Goal: Register for event/course

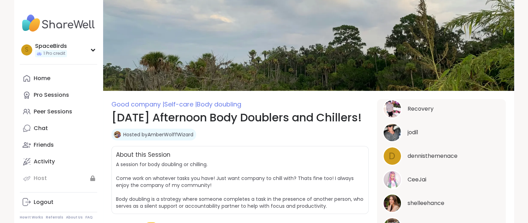
scroll to position [204, 0]
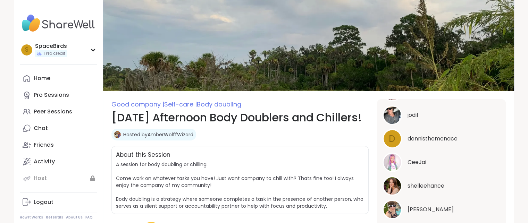
click at [179, 138] on link "Hosted by AmberWolffWizard" at bounding box center [158, 134] width 70 height 7
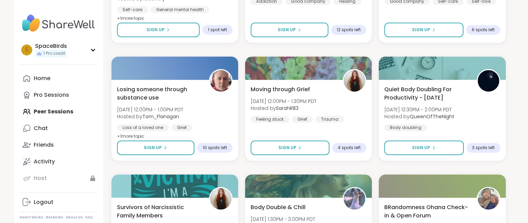
scroll to position [446, 0]
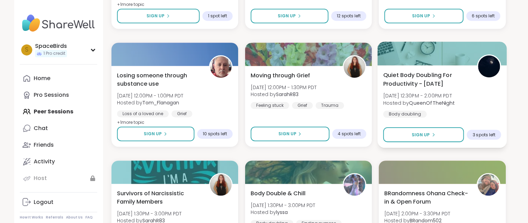
click at [436, 96] on span "[DATE] 12:30PM - 2:00PM PDT" at bounding box center [419, 95] width 72 height 7
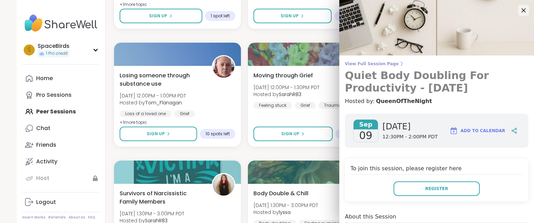
click at [379, 65] on span "View Full Session Page" at bounding box center [436, 64] width 183 height 6
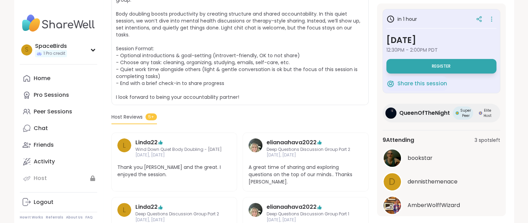
scroll to position [154, 0]
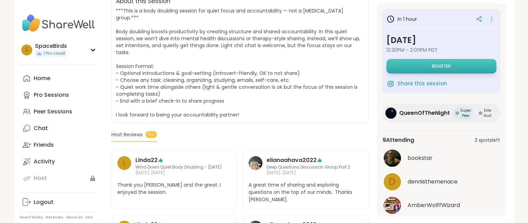
click at [465, 66] on button "Register" at bounding box center [442, 66] width 110 height 15
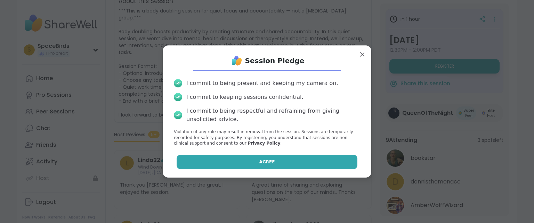
click at [327, 165] on button "Agree" at bounding box center [266, 162] width 181 height 15
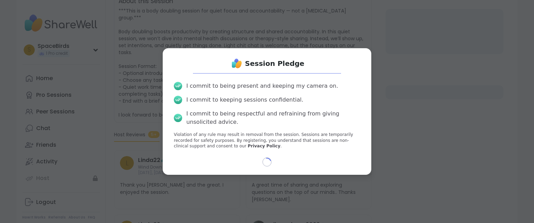
select select "**"
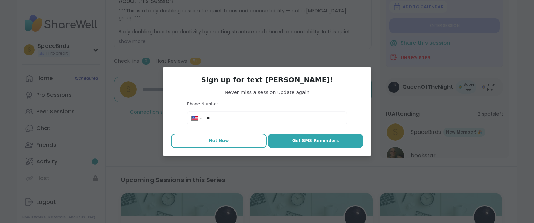
click at [212, 144] on button "Not Now" at bounding box center [219, 141] width 96 height 15
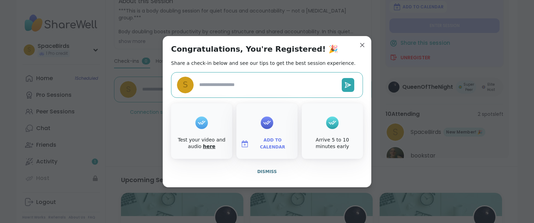
click at [203, 147] on link "here" at bounding box center [209, 147] width 13 height 6
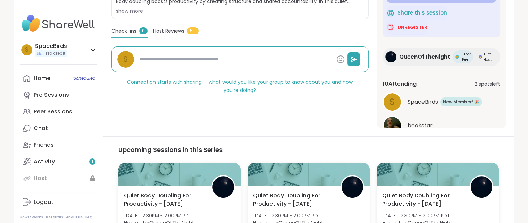
scroll to position [53, 0]
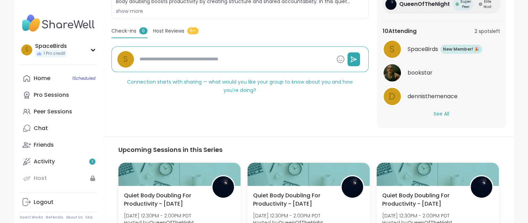
type textarea "*"
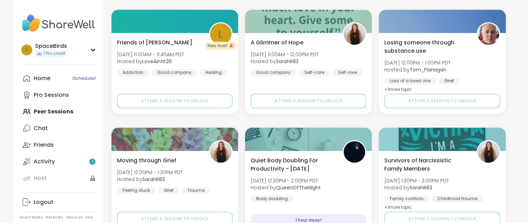
scroll to position [362, 0]
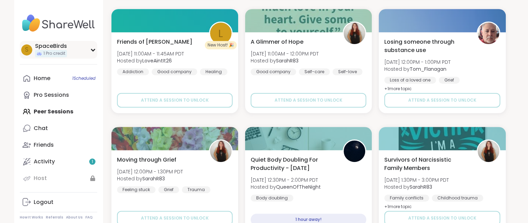
click at [93, 50] on icon at bounding box center [93, 49] width 6 height 3
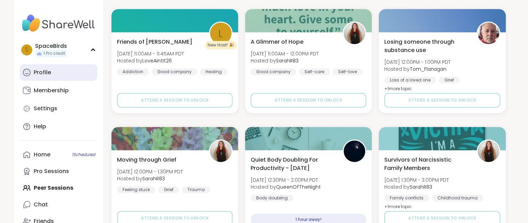
click at [48, 72] on div "Profile" at bounding box center [42, 73] width 17 height 8
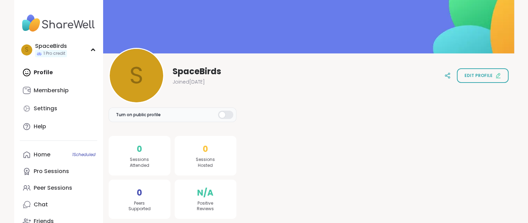
scroll to position [36, 0]
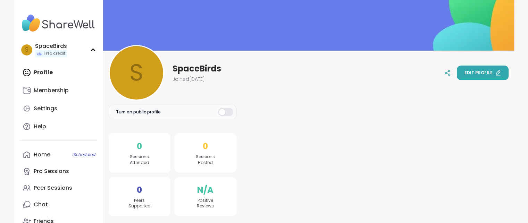
click at [477, 73] on span "Edit profile" at bounding box center [479, 73] width 28 height 6
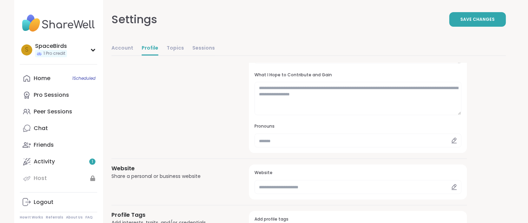
scroll to position [181, 0]
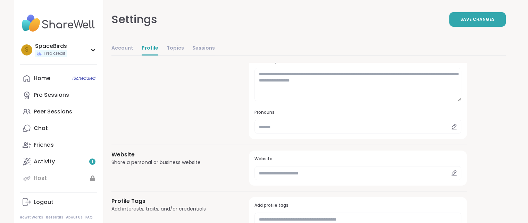
click at [448, 126] on div at bounding box center [454, 127] width 15 height 14
click at [449, 126] on div at bounding box center [454, 127] width 15 height 14
click at [425, 126] on input "text" at bounding box center [358, 127] width 207 height 14
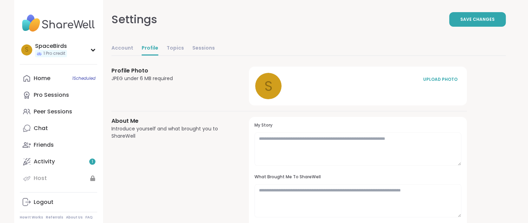
scroll to position [0, 0]
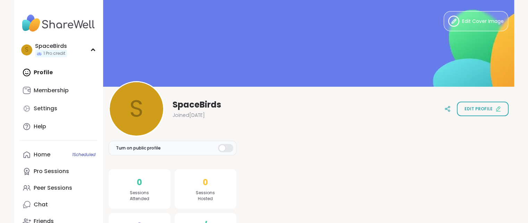
scroll to position [36, 0]
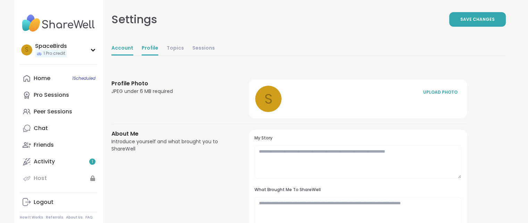
click at [115, 47] on link "Account" at bounding box center [122, 49] width 22 height 14
select select "**"
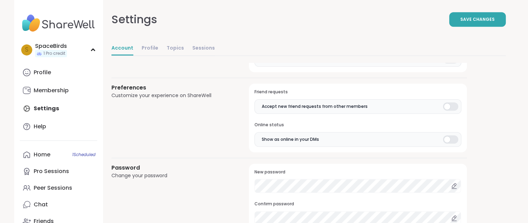
scroll to position [528, 0]
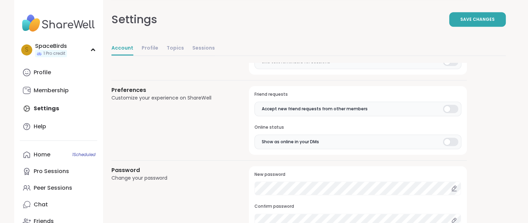
click at [456, 143] on div at bounding box center [450, 142] width 15 height 8
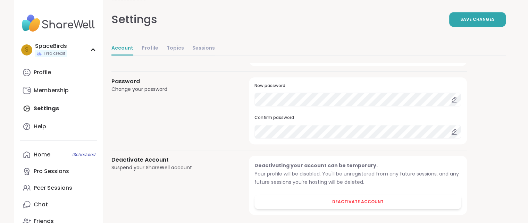
scroll to position [622, 0]
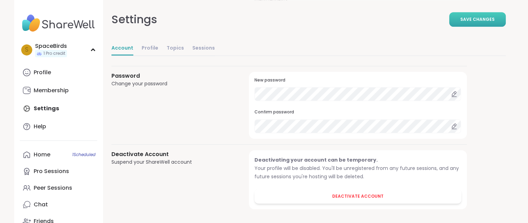
click at [481, 18] on span "Save Changes" at bounding box center [478, 19] width 34 height 6
click at [198, 47] on link "Sessions" at bounding box center [203, 49] width 23 height 14
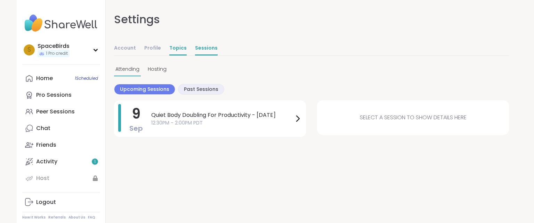
click at [176, 48] on link "Topics" at bounding box center [177, 49] width 17 height 14
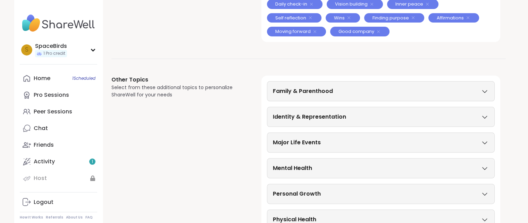
scroll to position [195, 0]
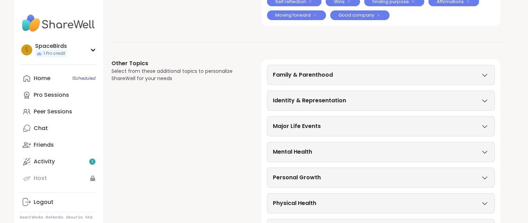
click at [485, 73] on icon at bounding box center [485, 75] width 8 height 5
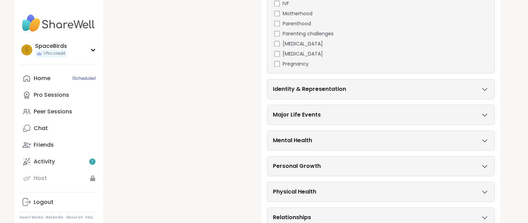
scroll to position [437, 0]
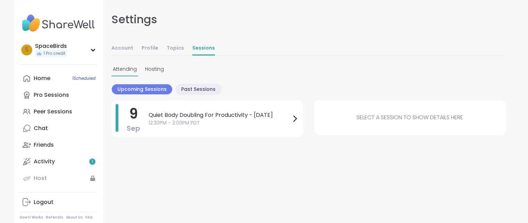
select select "**"
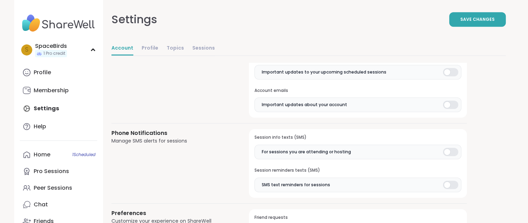
scroll to position [390, 0]
